Goal: Find specific page/section: Find specific page/section

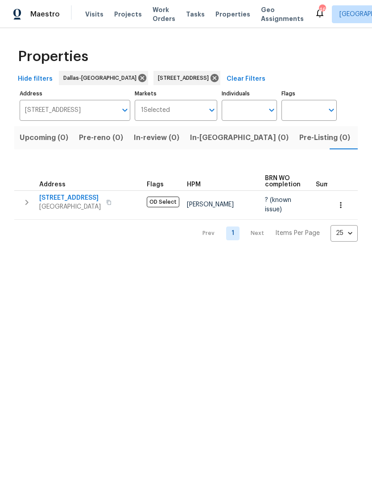
scroll to position [0, 14]
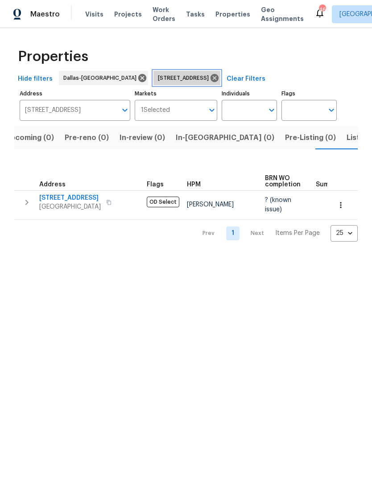
click at [220, 77] on icon at bounding box center [215, 78] width 10 height 10
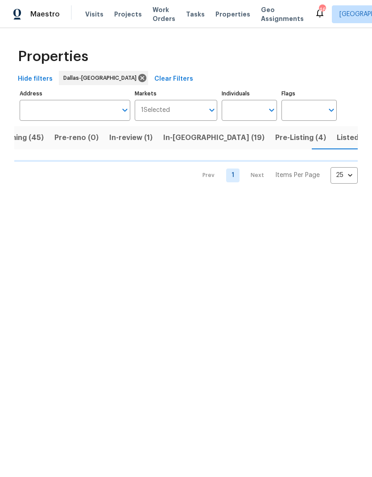
scroll to position [0, 32]
click at [239, 104] on input "Individuals" at bounding box center [243, 110] width 42 height 21
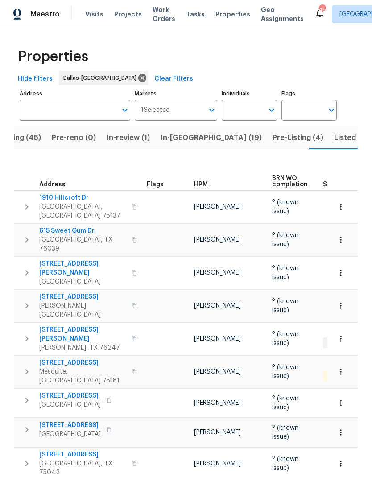
click at [245, 105] on input "Individuals" at bounding box center [243, 110] width 42 height 21
type input "[PERSON_NAME]"
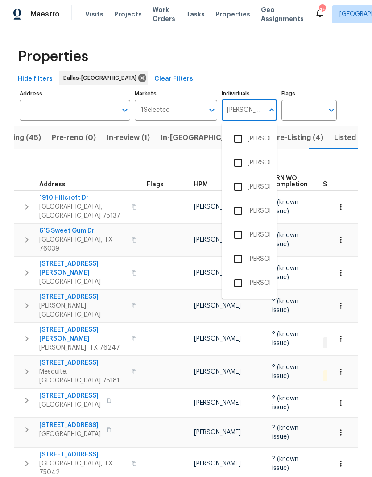
click at [239, 233] on input "checkbox" at bounding box center [238, 235] width 19 height 19
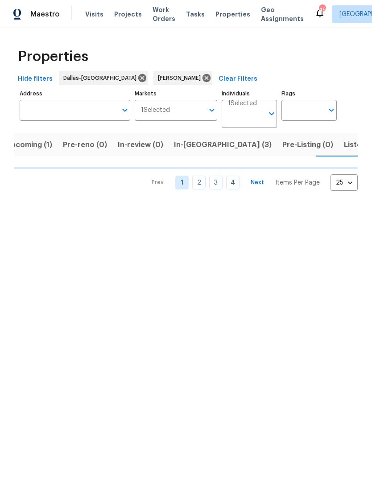
scroll to position [0, 17]
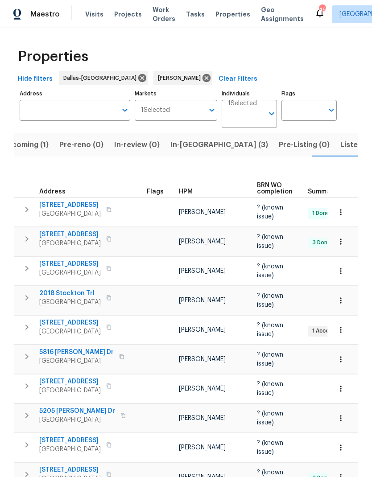
click at [193, 149] on span "In-[GEOGRAPHIC_DATA] (3)" at bounding box center [219, 145] width 98 height 12
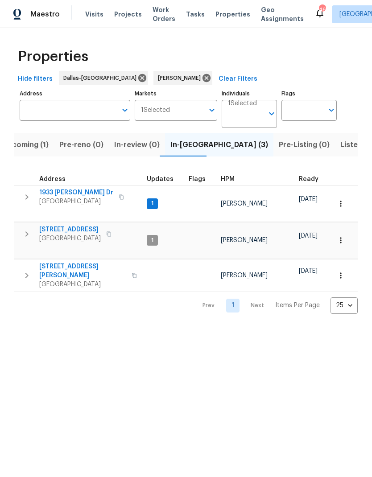
click at [64, 195] on span "1933 [PERSON_NAME] Dr" at bounding box center [76, 192] width 74 height 9
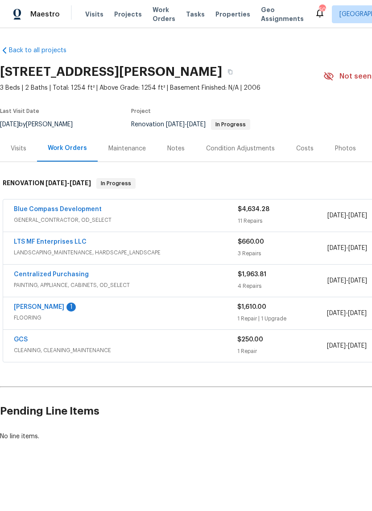
click at [40, 244] on link "LTS MF Enterprises LLC" at bounding box center [50, 242] width 73 height 6
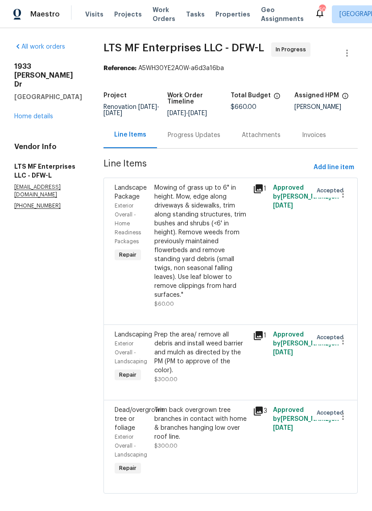
click at [157, 130] on div "Progress Updates" at bounding box center [194, 135] width 74 height 26
